Goal: Task Accomplishment & Management: Use online tool/utility

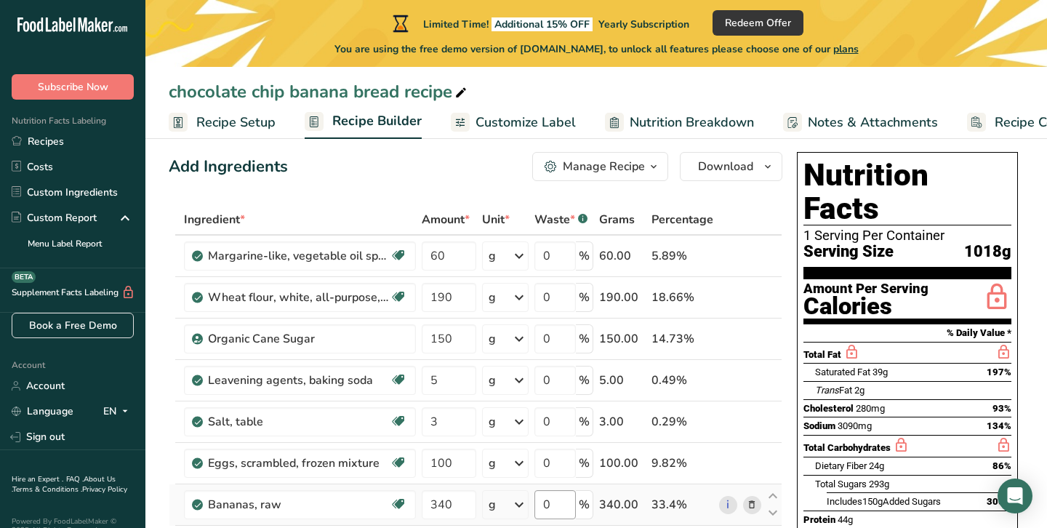
scroll to position [10, 0]
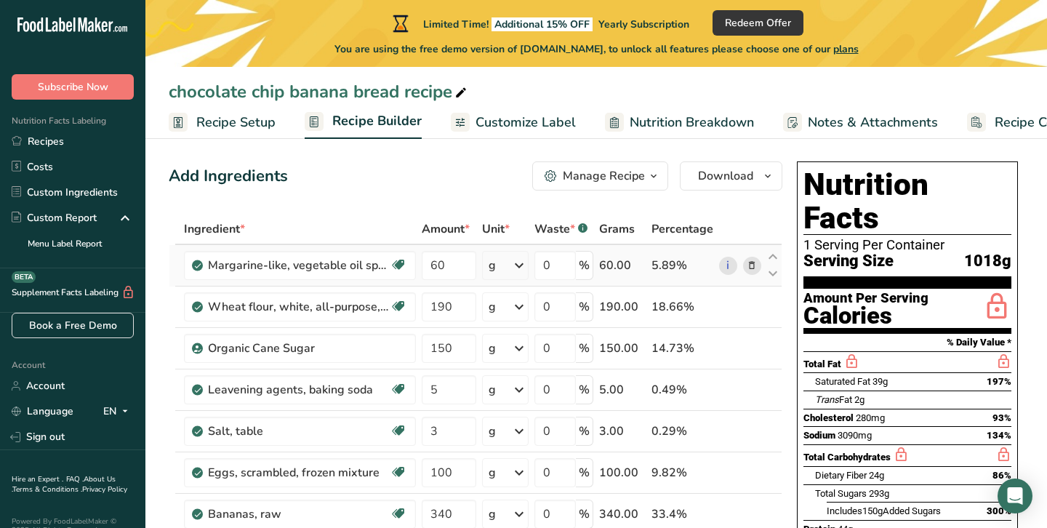
click at [759, 267] on span at bounding box center [751, 265] width 17 height 17
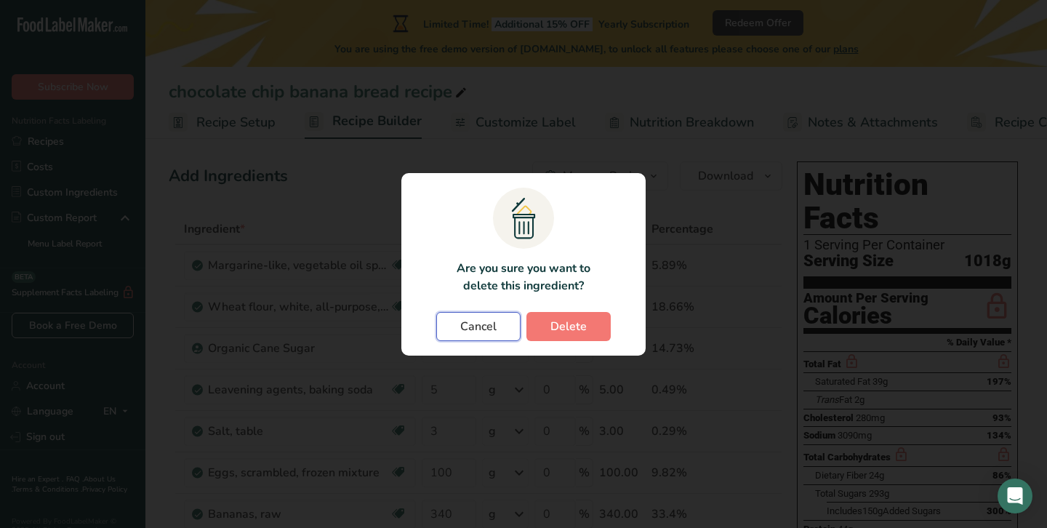
click at [492, 326] on span "Cancel" at bounding box center [478, 326] width 36 height 17
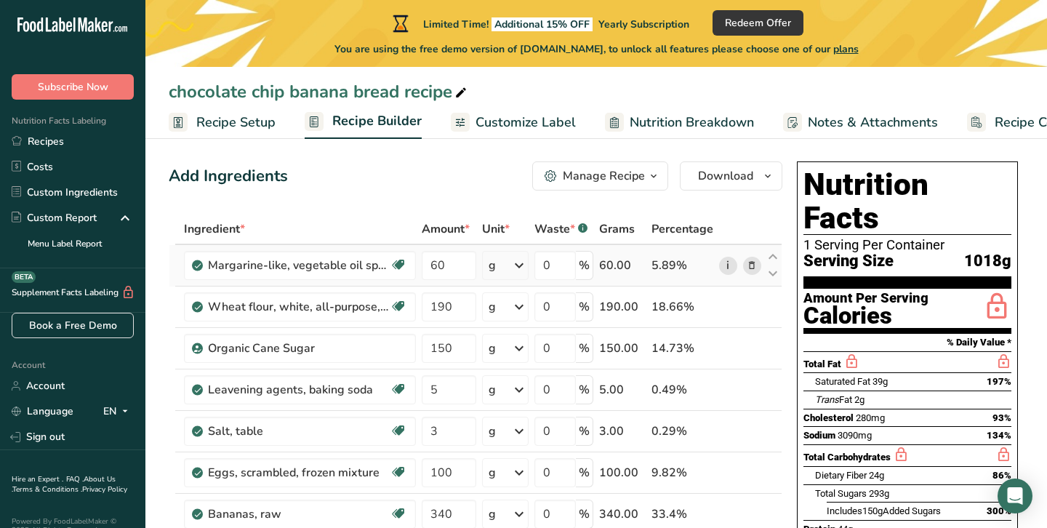
click at [730, 272] on link "i" at bounding box center [728, 266] width 18 height 18
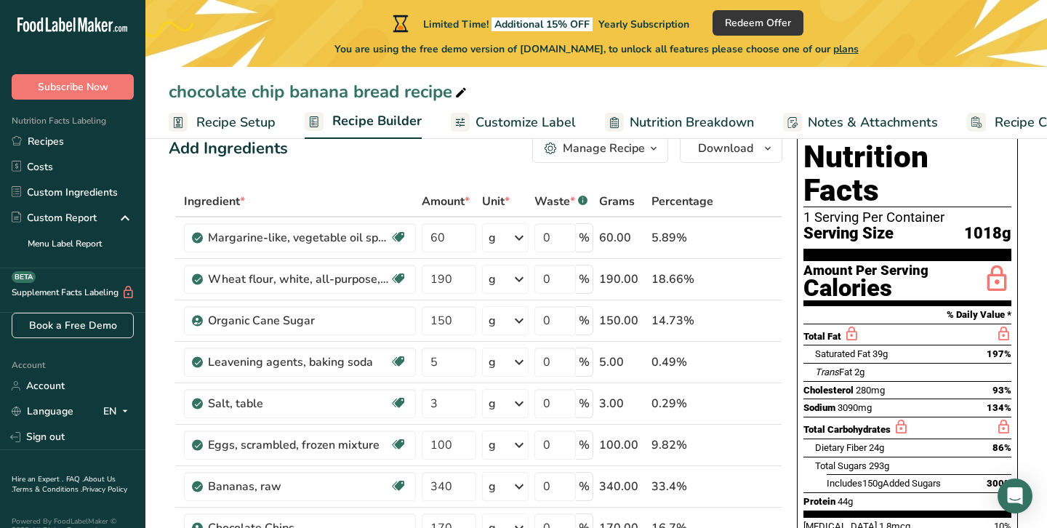
scroll to position [0, 0]
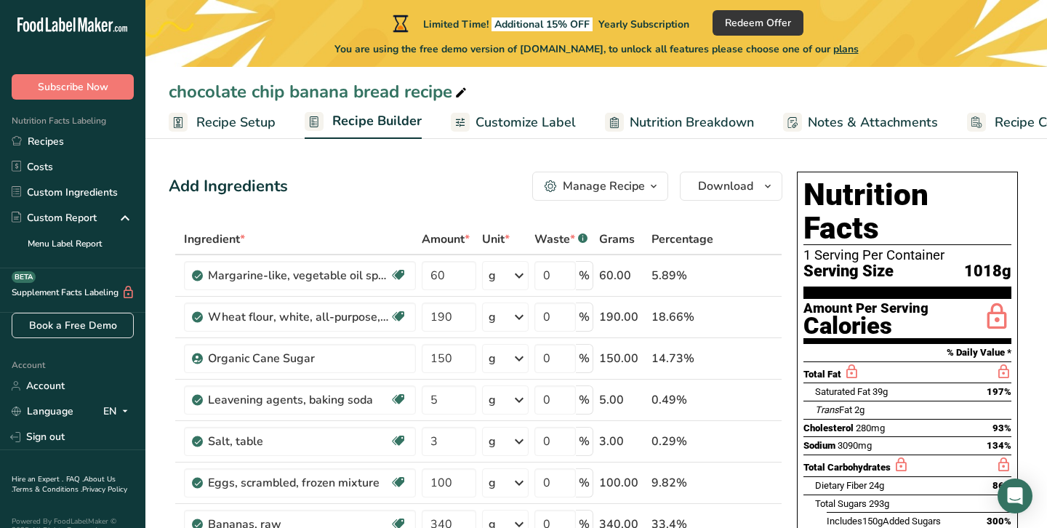
click at [614, 190] on div "Manage Recipe" at bounding box center [604, 185] width 82 height 17
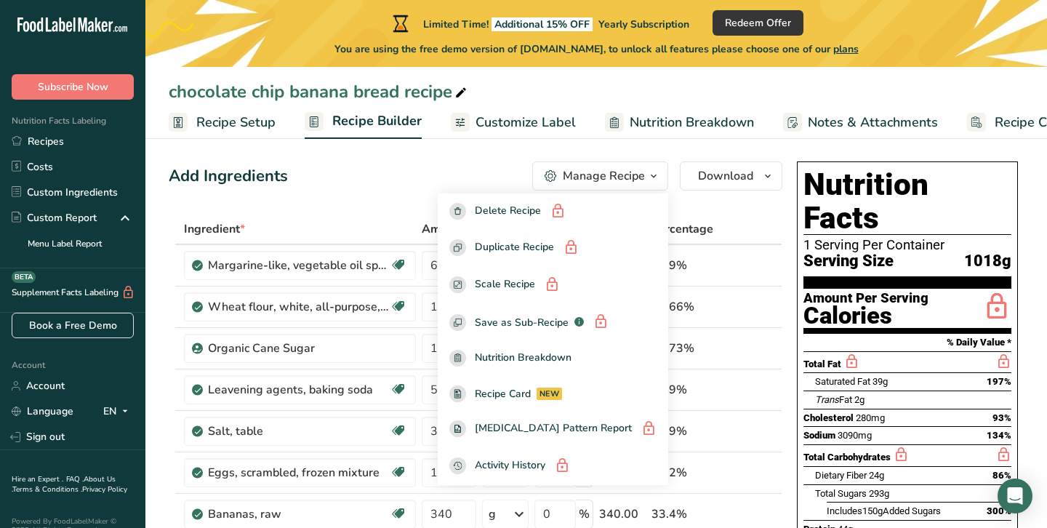
scroll to position [7, 0]
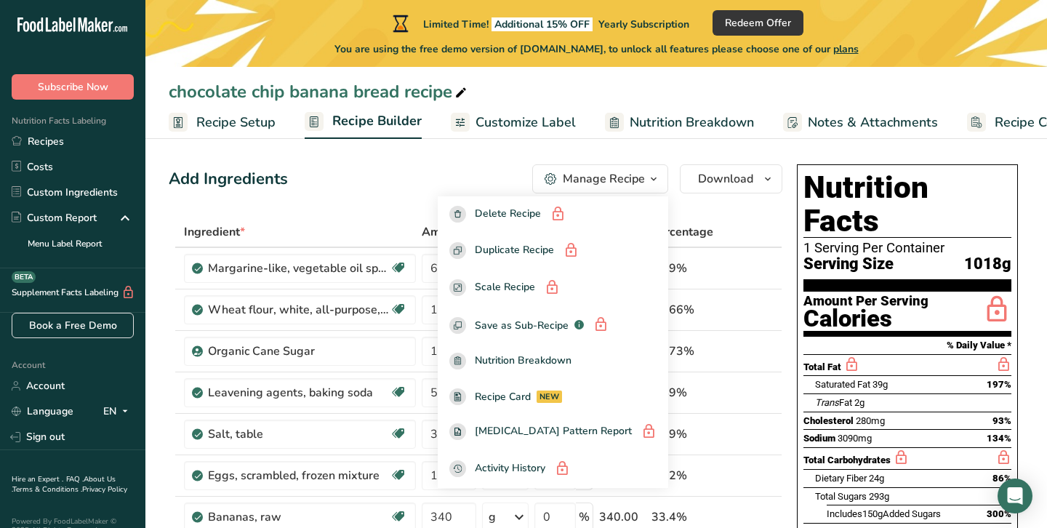
click at [409, 166] on div "Add Ingredients Manage Recipe Delete Recipe Duplicate Recipe Scale Recipe Save …" at bounding box center [476, 178] width 614 height 29
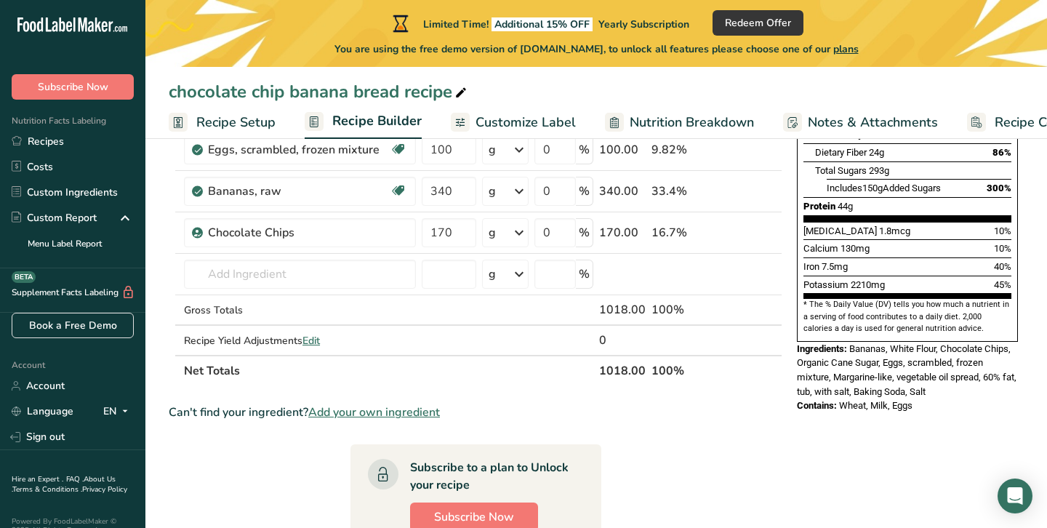
scroll to position [339, 0]
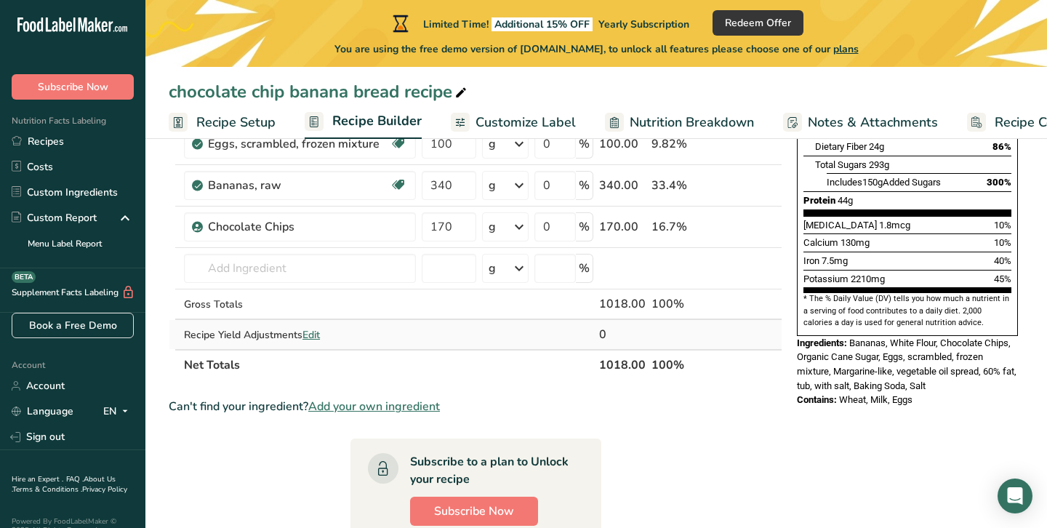
click at [314, 334] on span "Edit" at bounding box center [310, 335] width 17 height 14
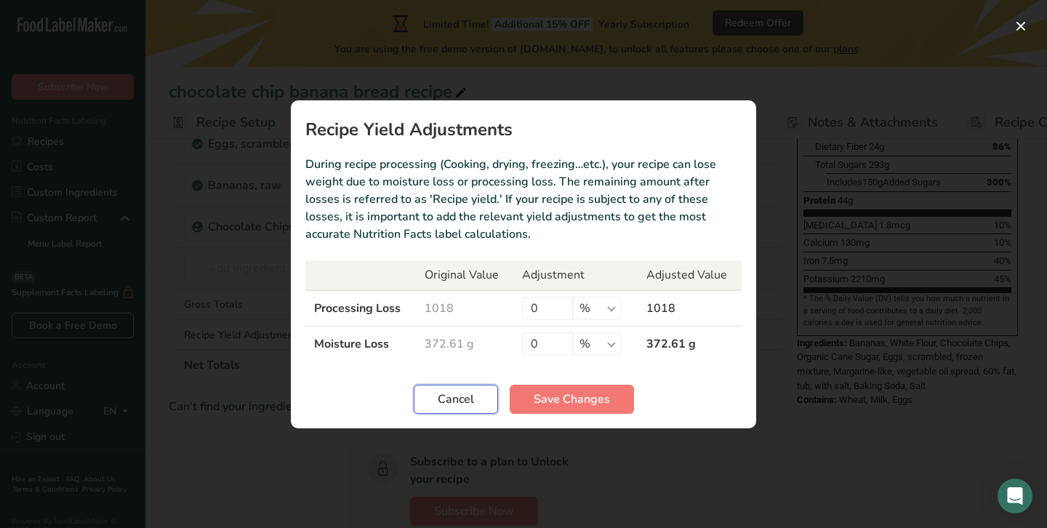
click at [461, 408] on button "Cancel" at bounding box center [456, 399] width 84 height 29
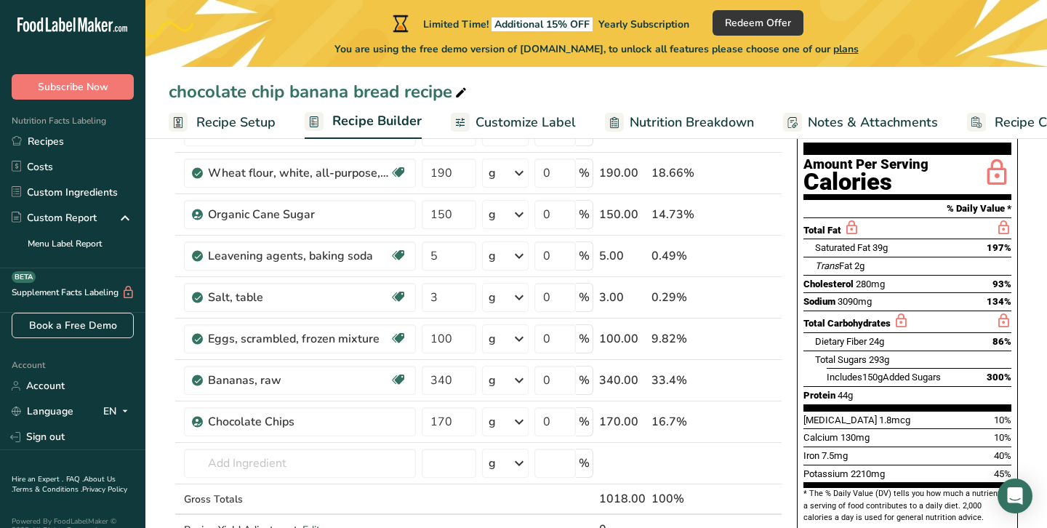
scroll to position [0, 0]
